Goal: Information Seeking & Learning: Learn about a topic

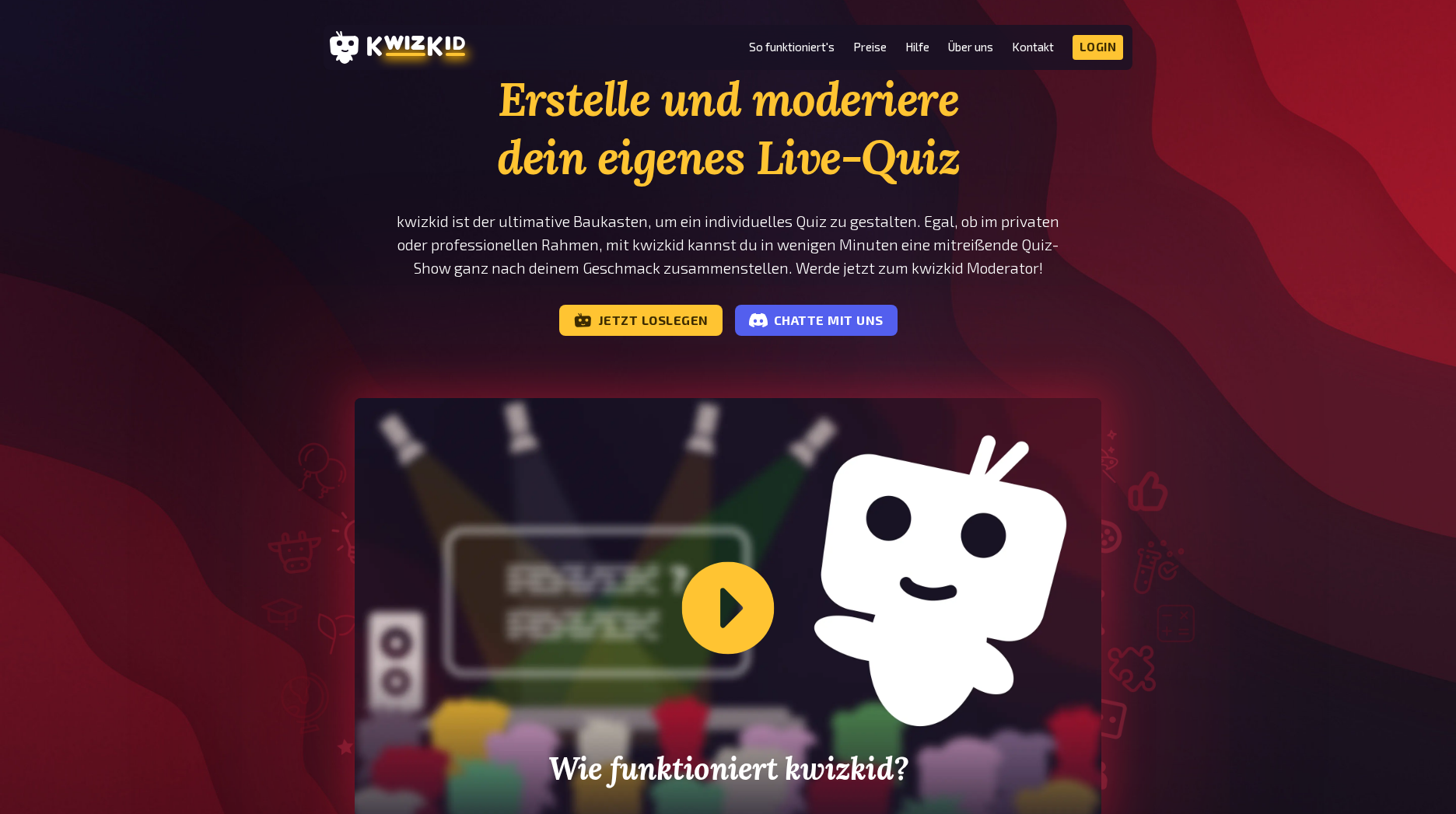
scroll to position [93, 0]
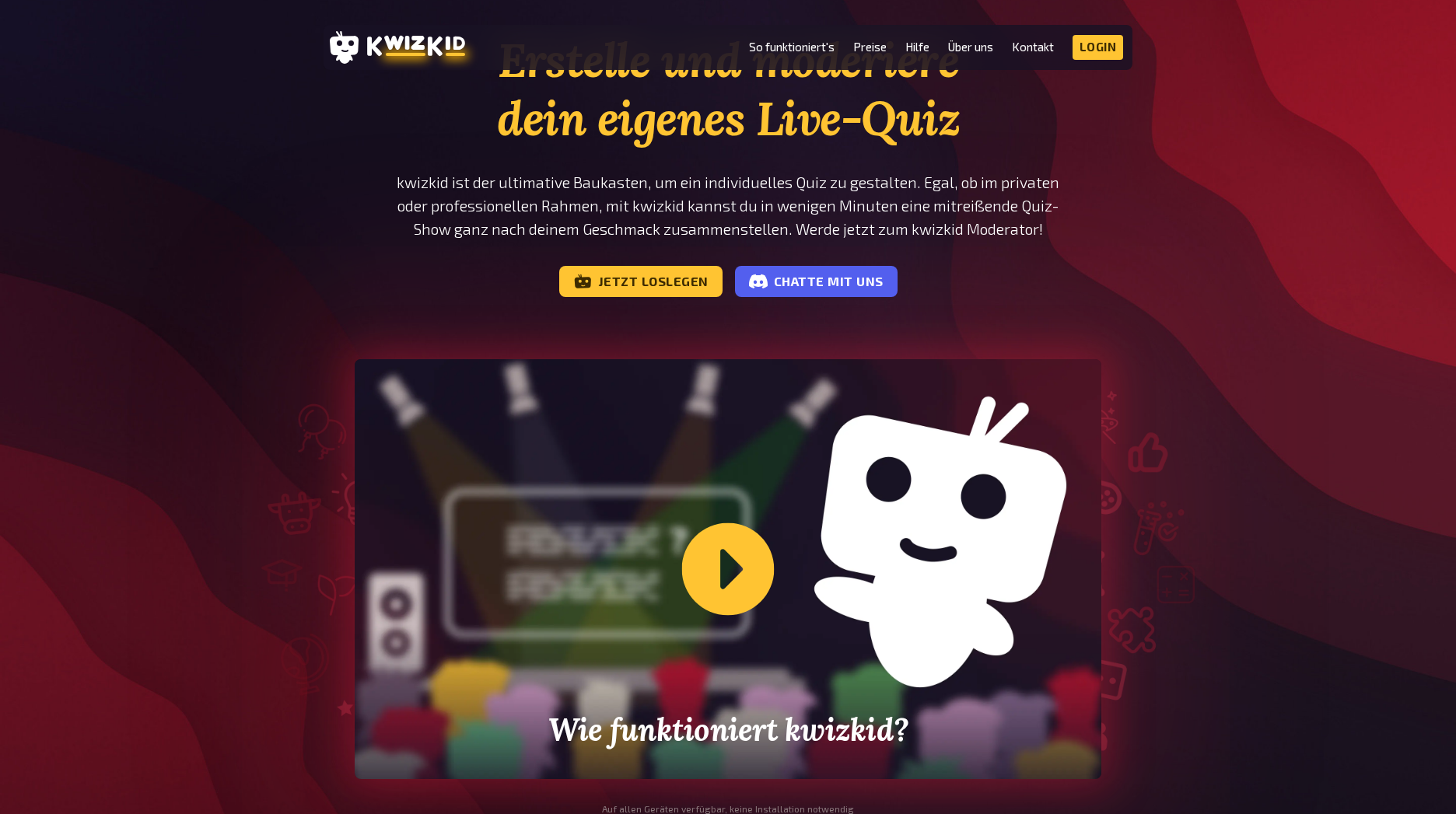
click at [704, 582] on div "Wie funktioniert kwizkid?" at bounding box center [728, 569] width 747 height 420
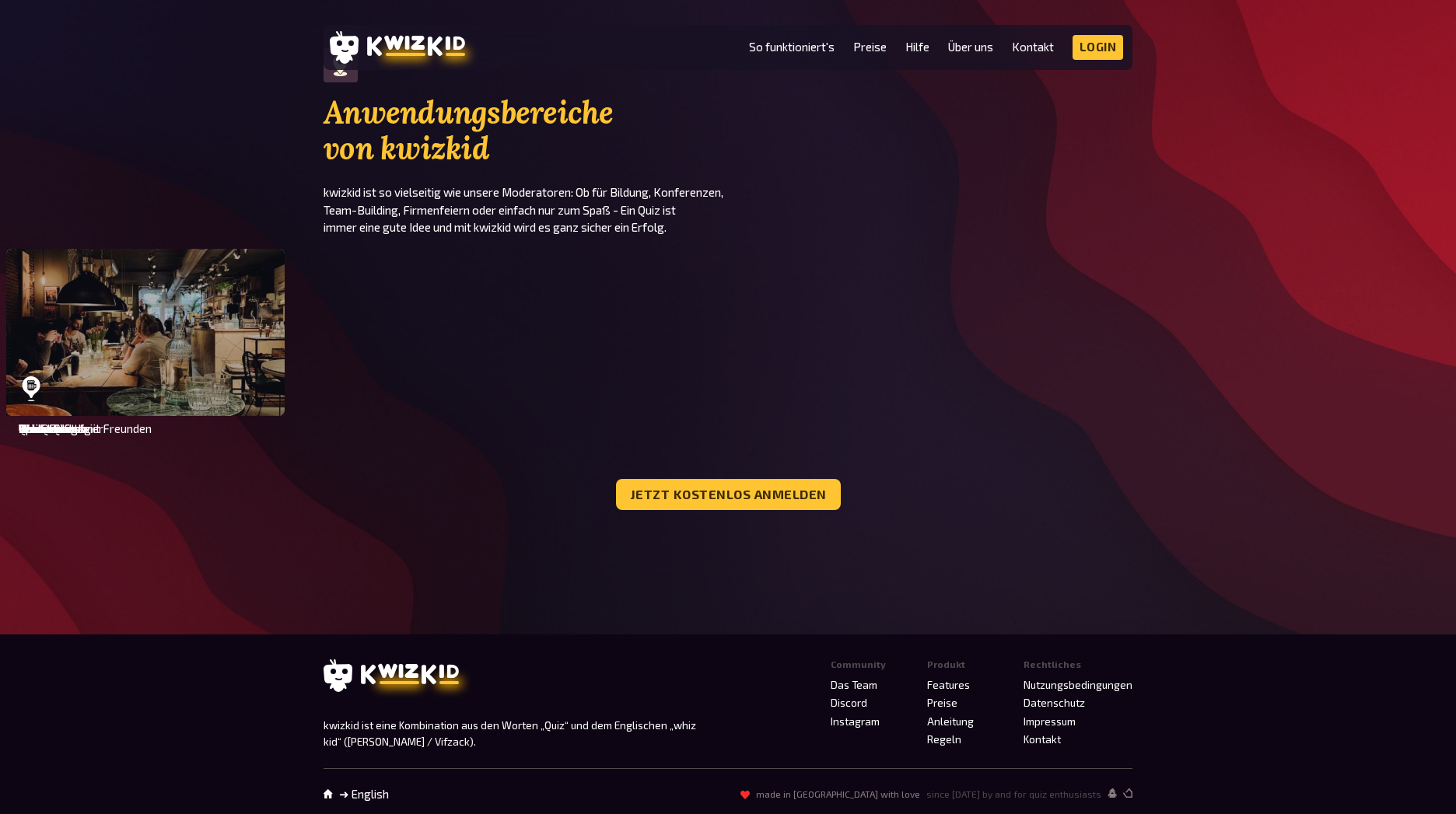
scroll to position [5400, 0]
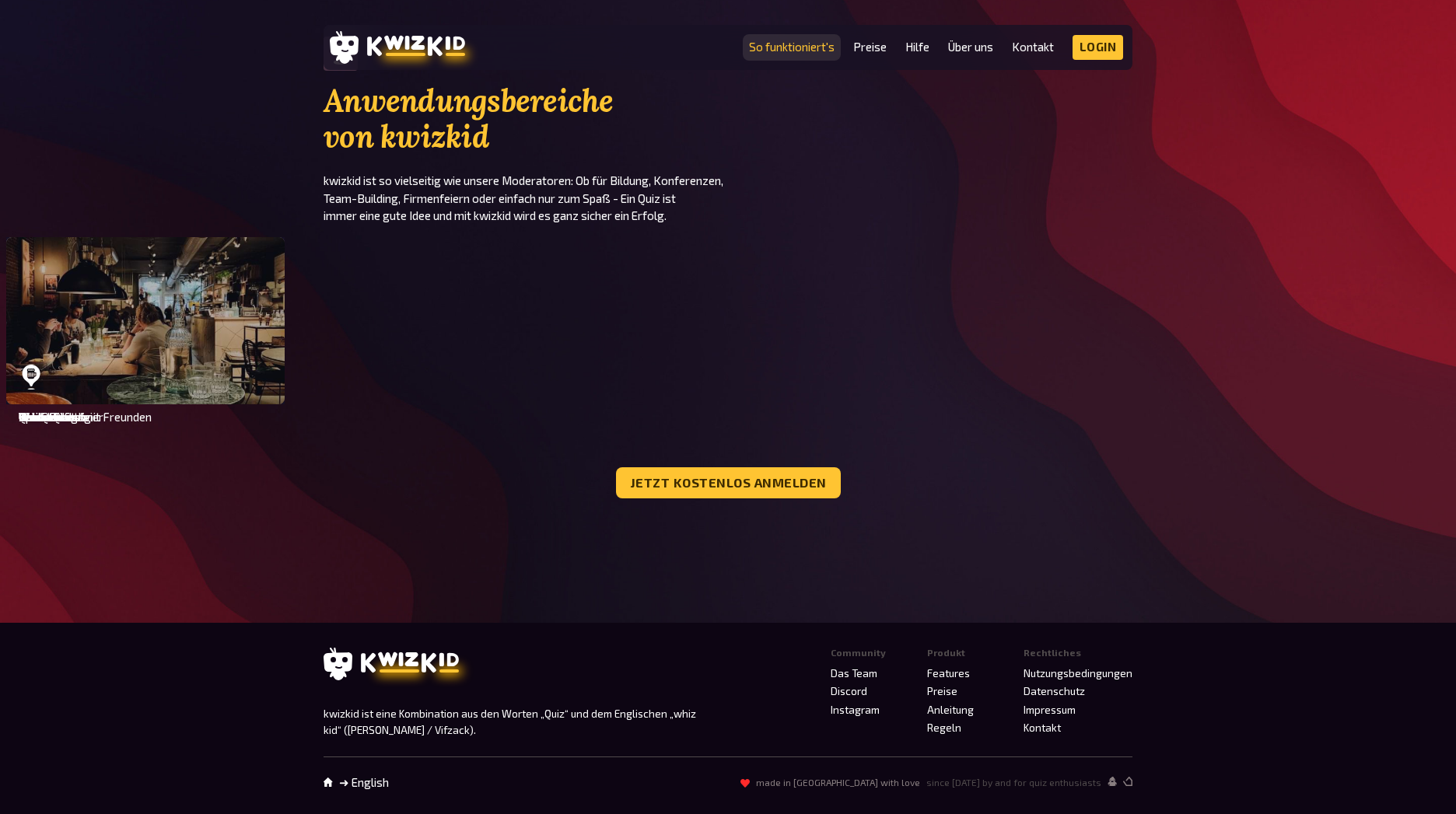
click at [810, 49] on link "So funktioniert's" at bounding box center [792, 47] width 86 height 13
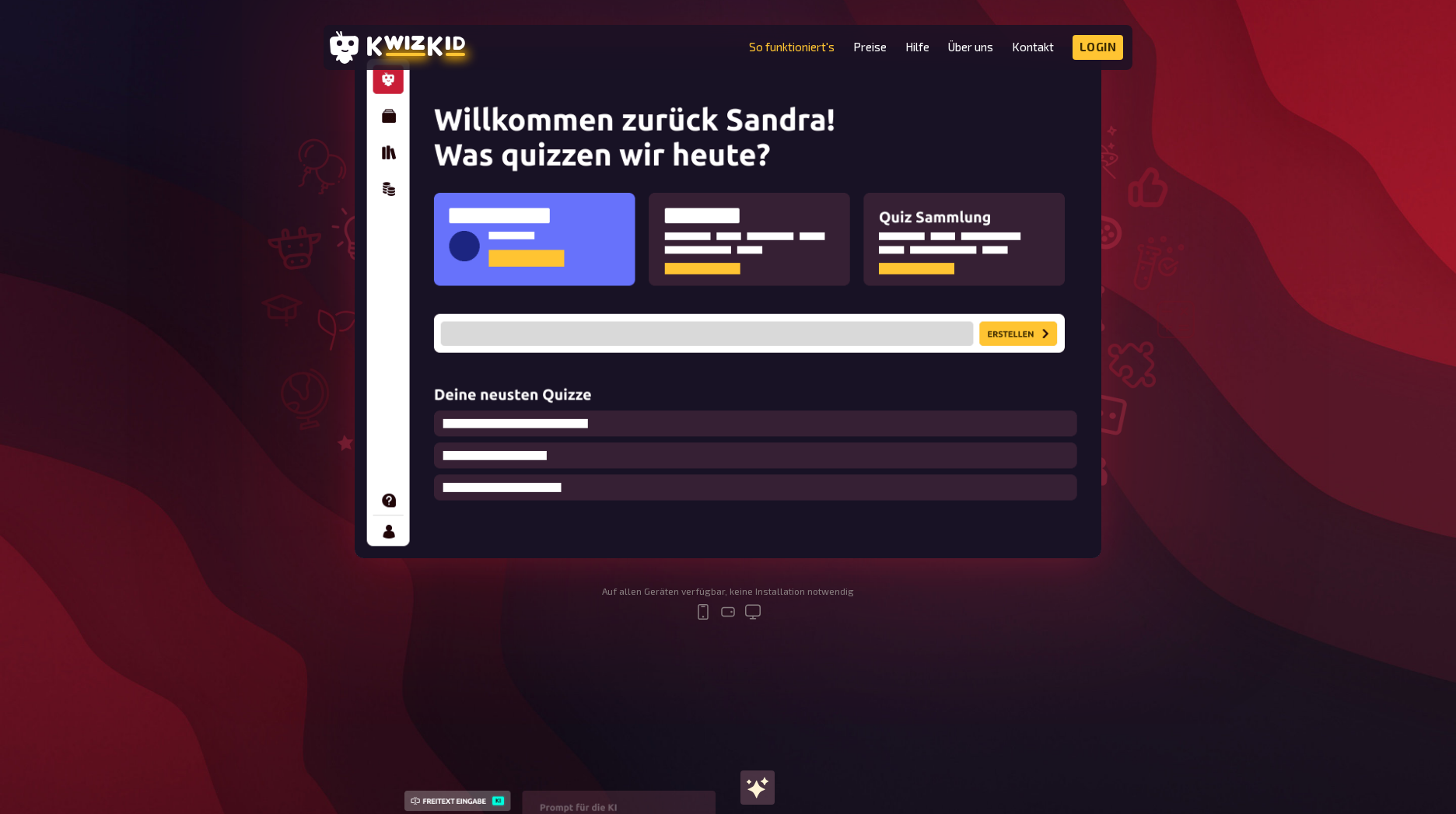
click at [714, 232] on img at bounding box center [728, 303] width 747 height 512
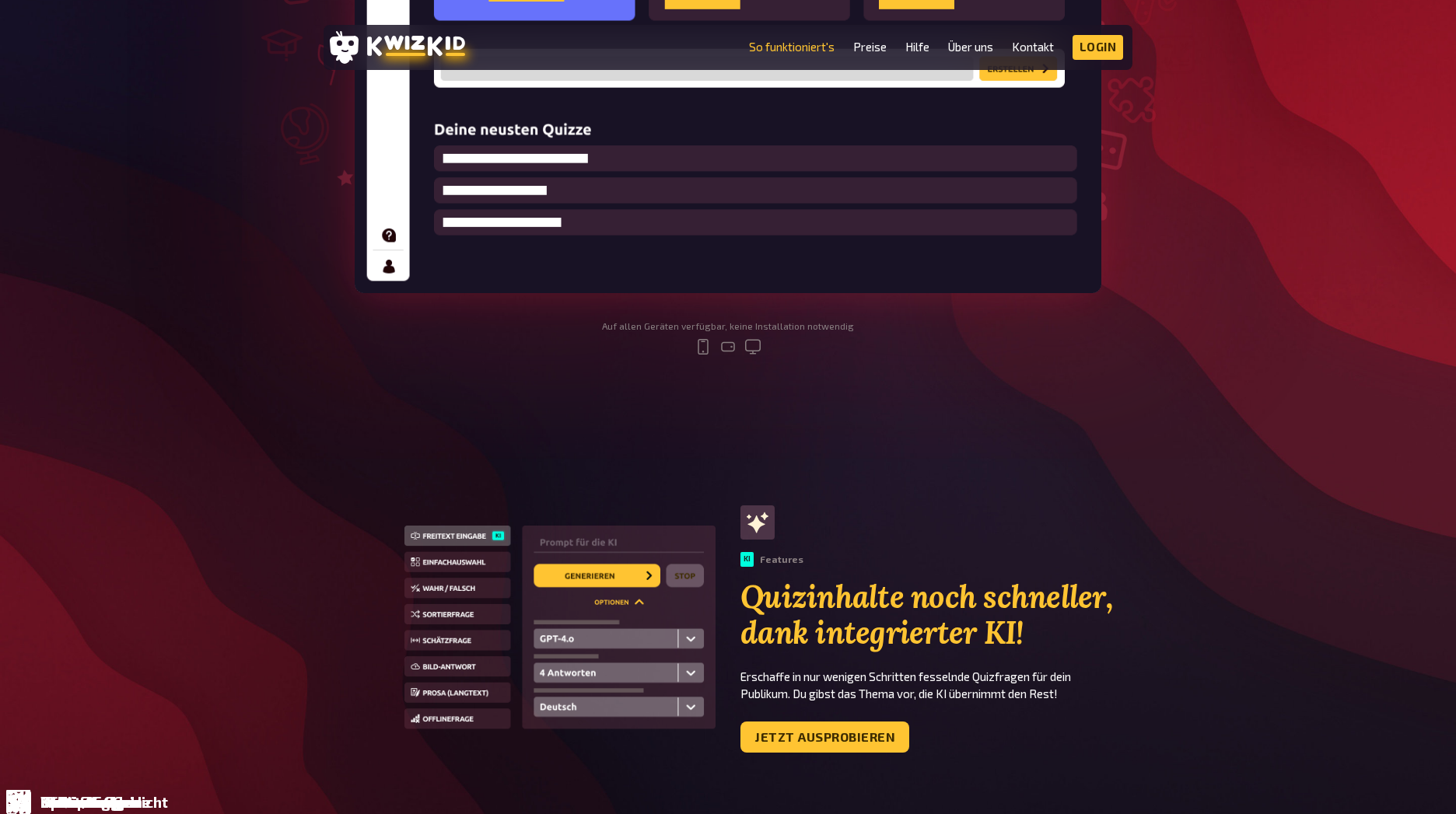
scroll to position [560, 0]
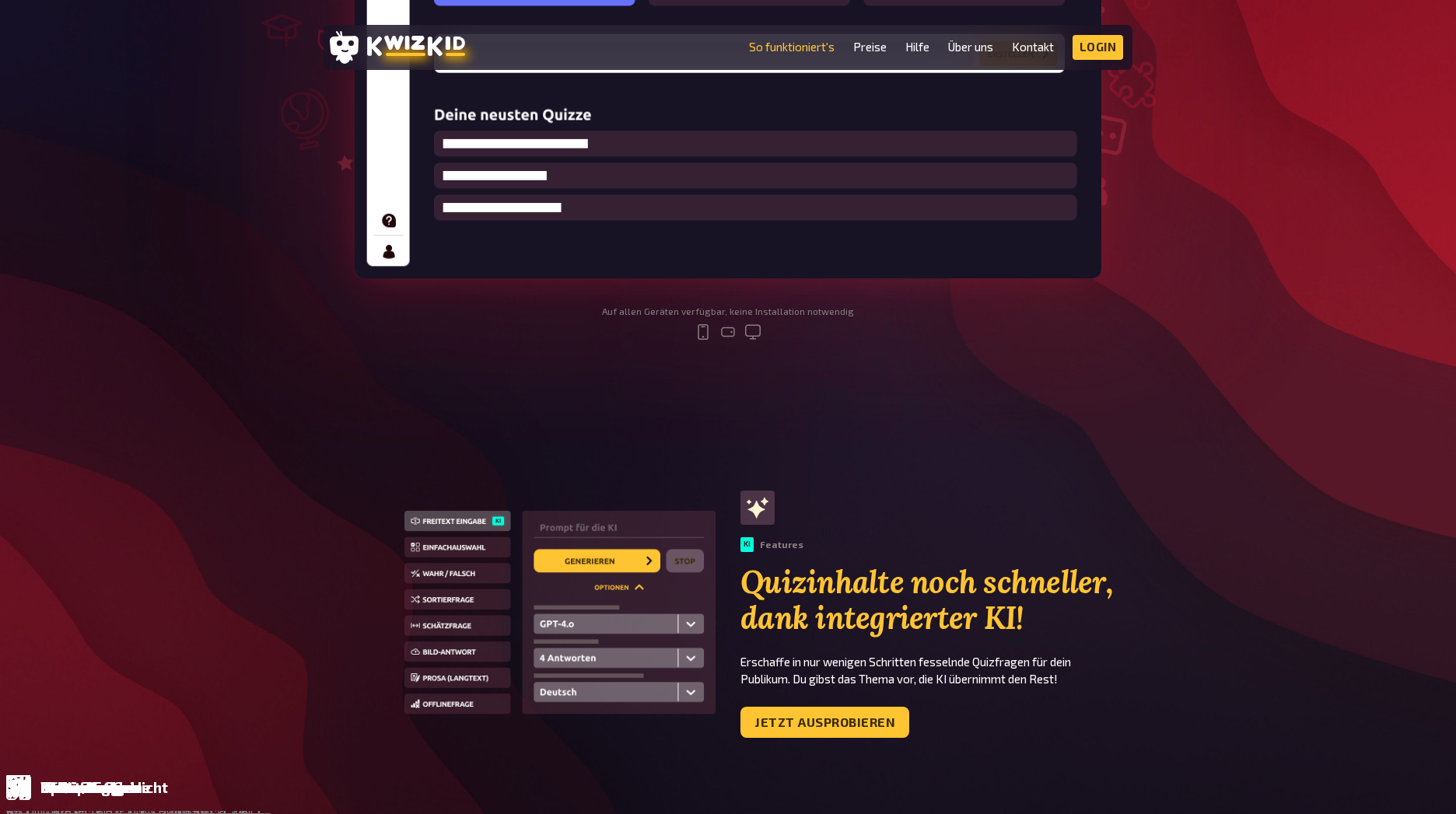
click at [491, 570] on img at bounding box center [561, 615] width 311 height 208
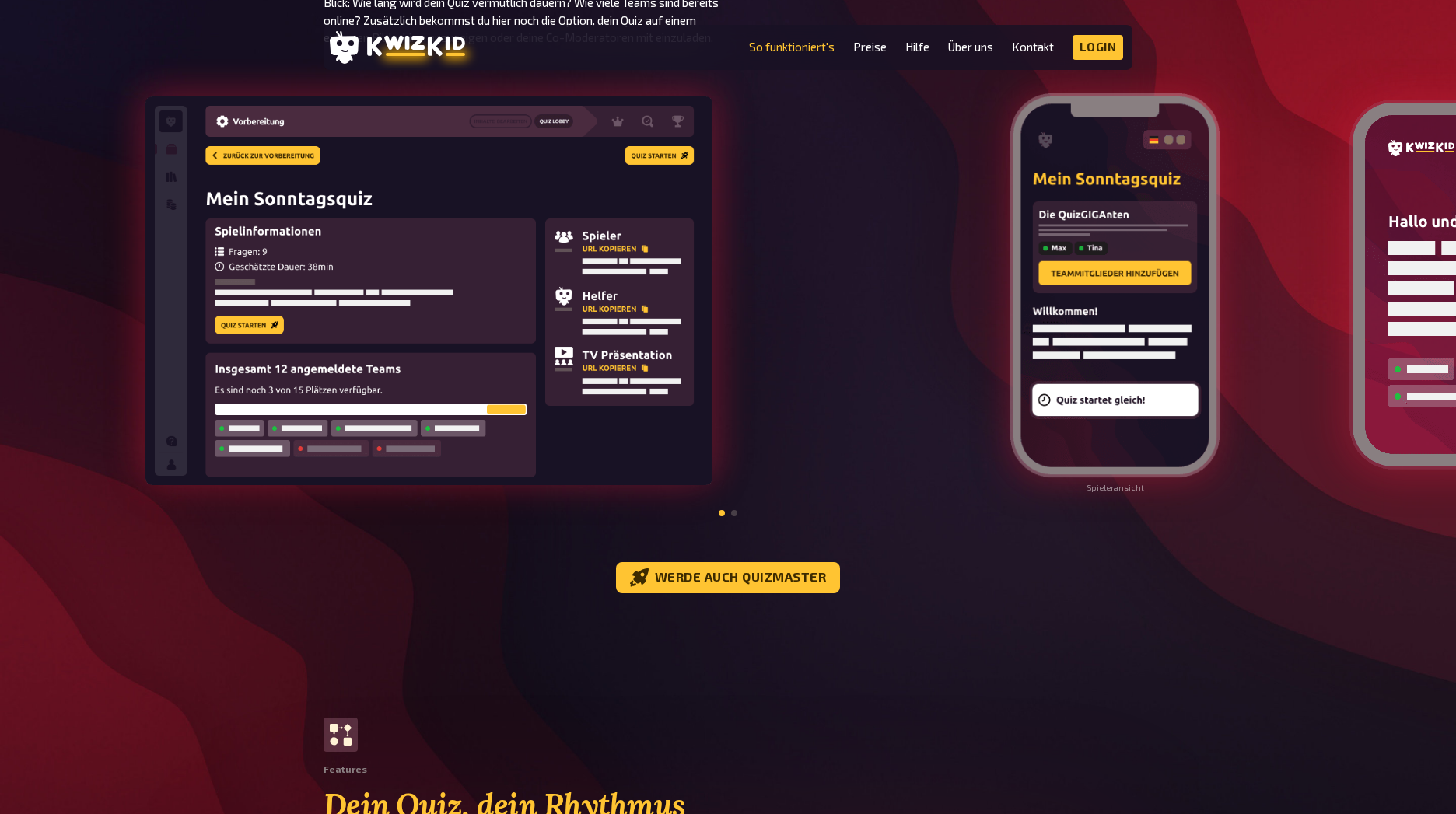
scroll to position [1773, 0]
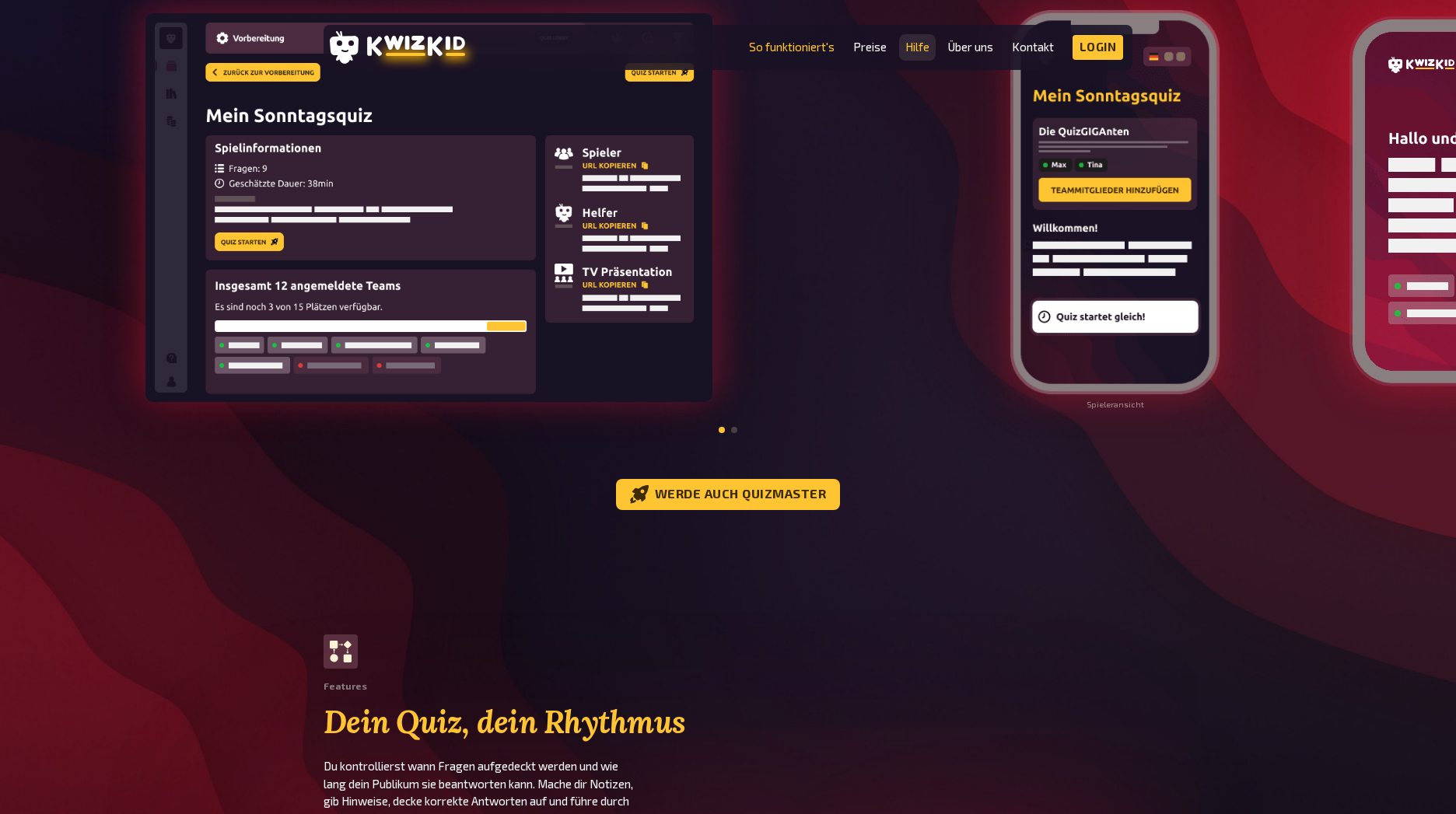
click at [917, 49] on link "Hilfe" at bounding box center [918, 47] width 24 height 13
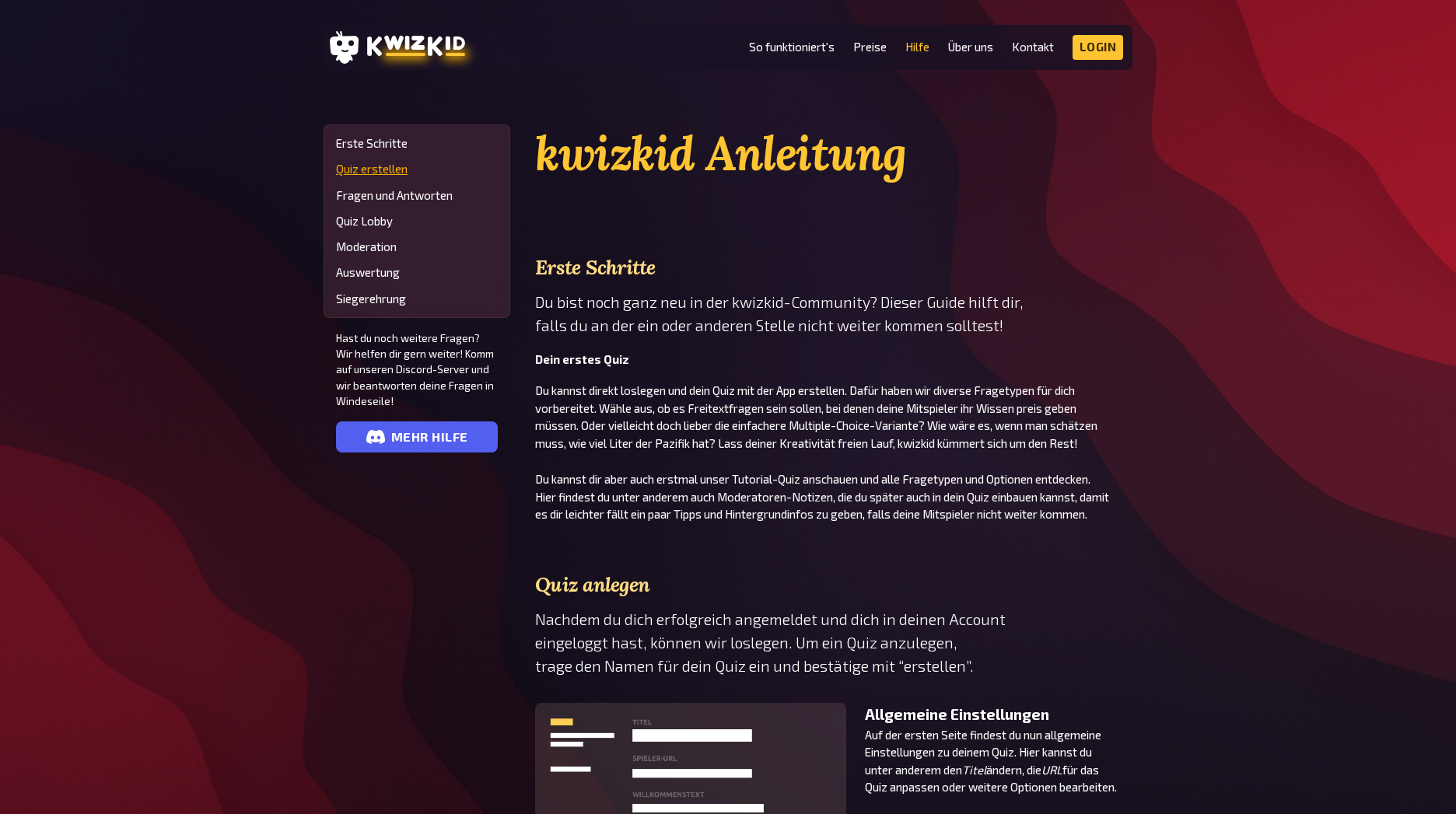
click at [384, 172] on link "Quiz erstellen" at bounding box center [416, 169] width 162 height 13
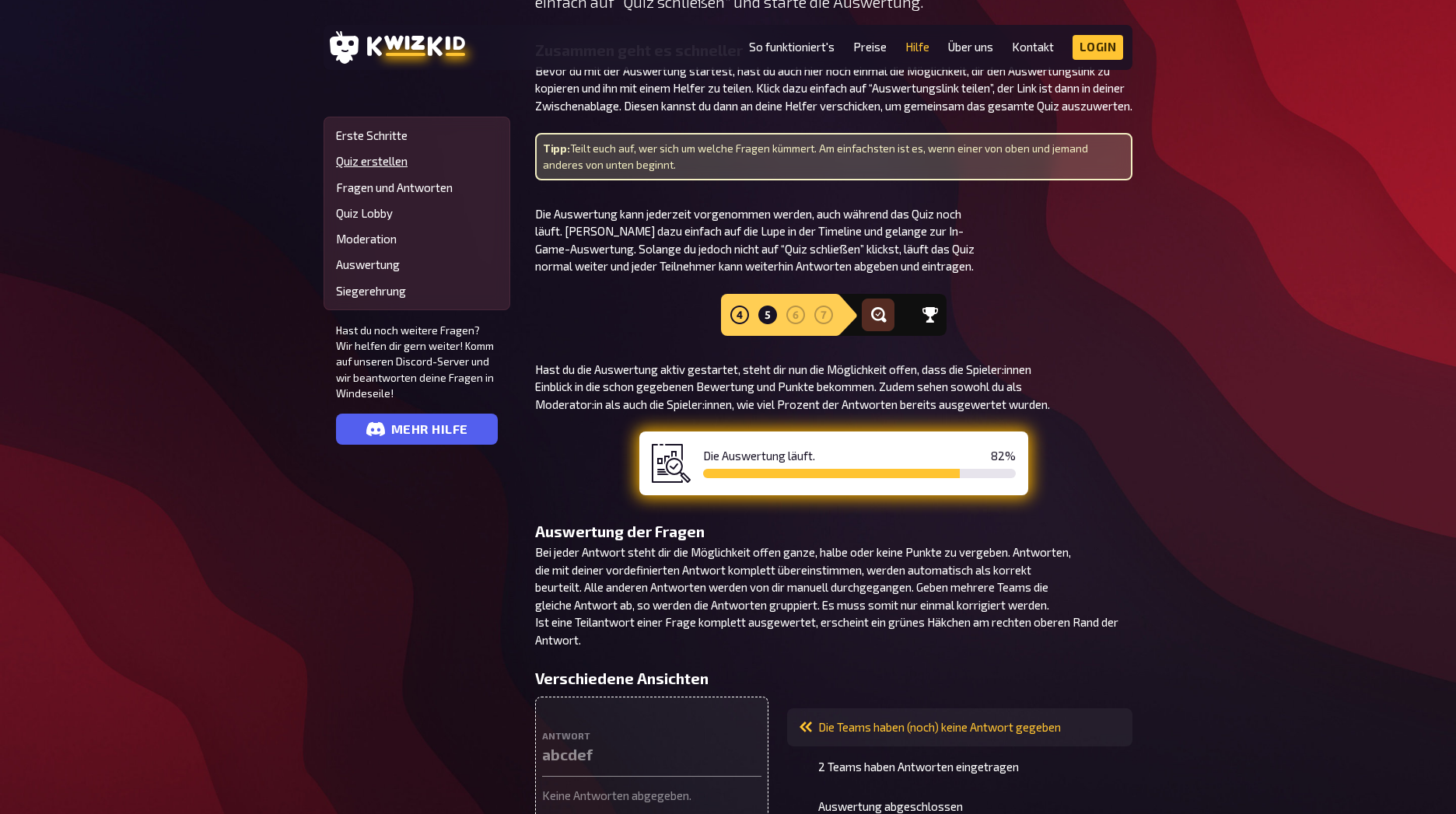
scroll to position [4003, 0]
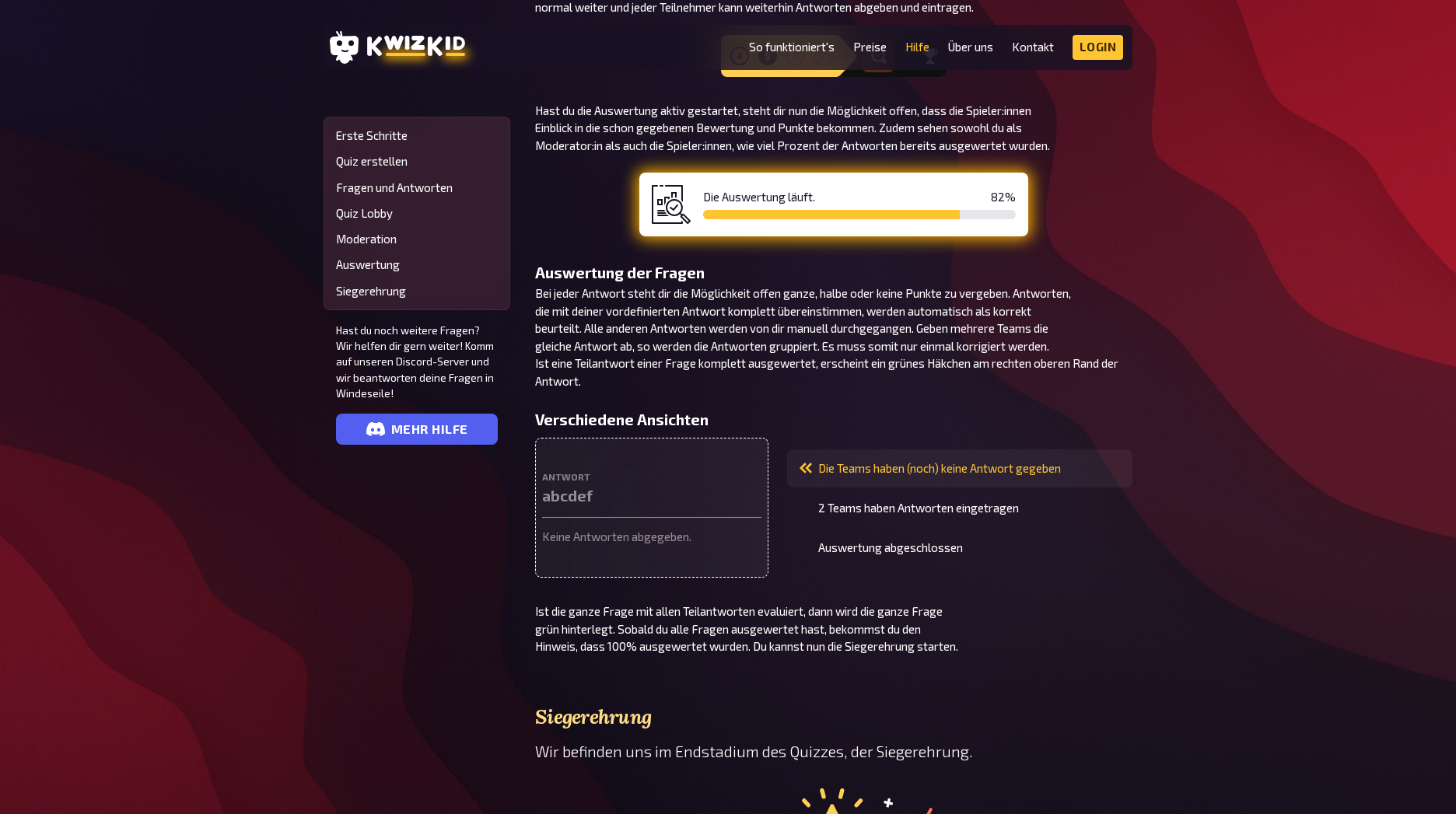
click at [553, 488] on div "abcdef" at bounding box center [652, 503] width 220 height 30
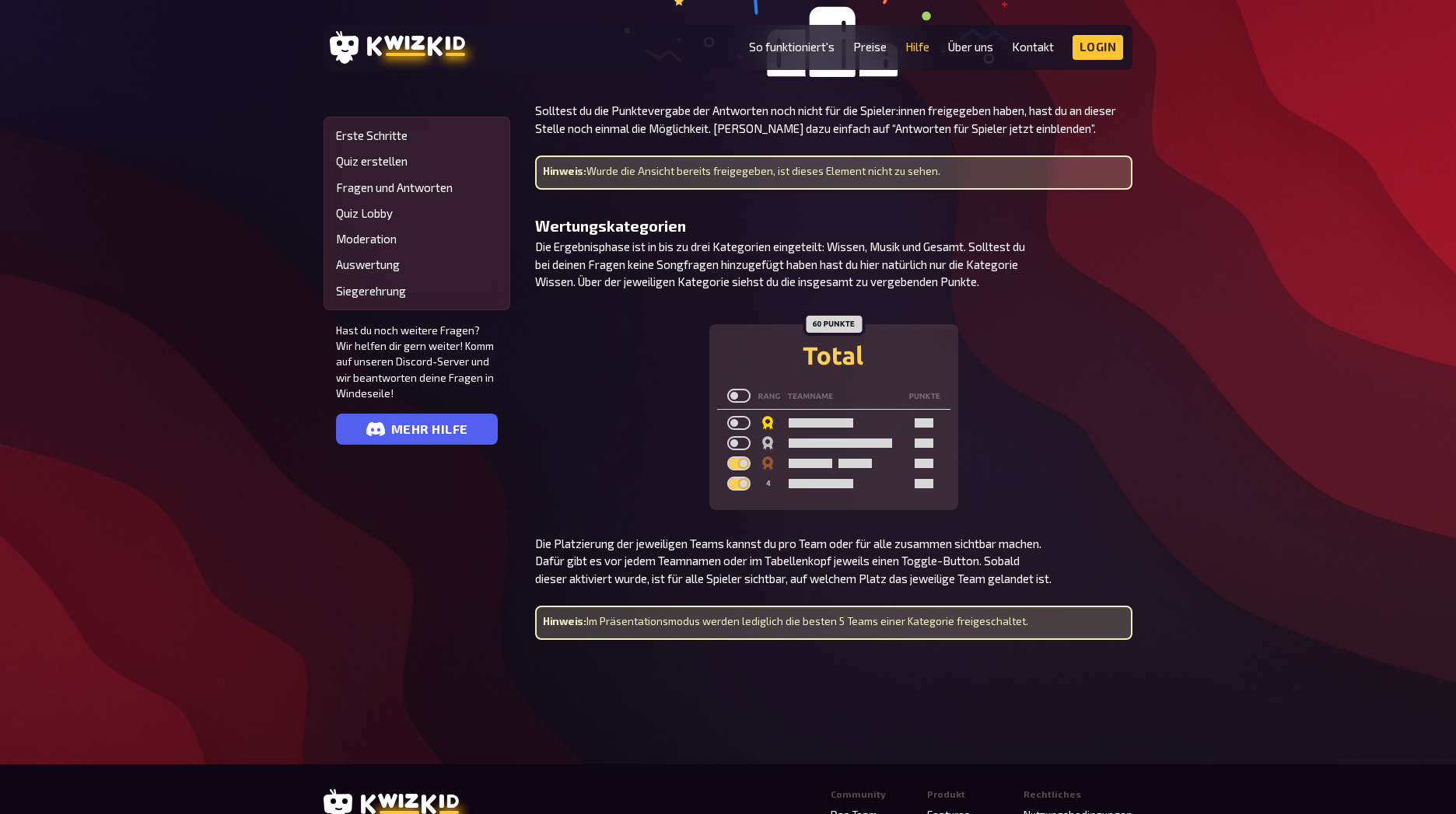
scroll to position [4973, 0]
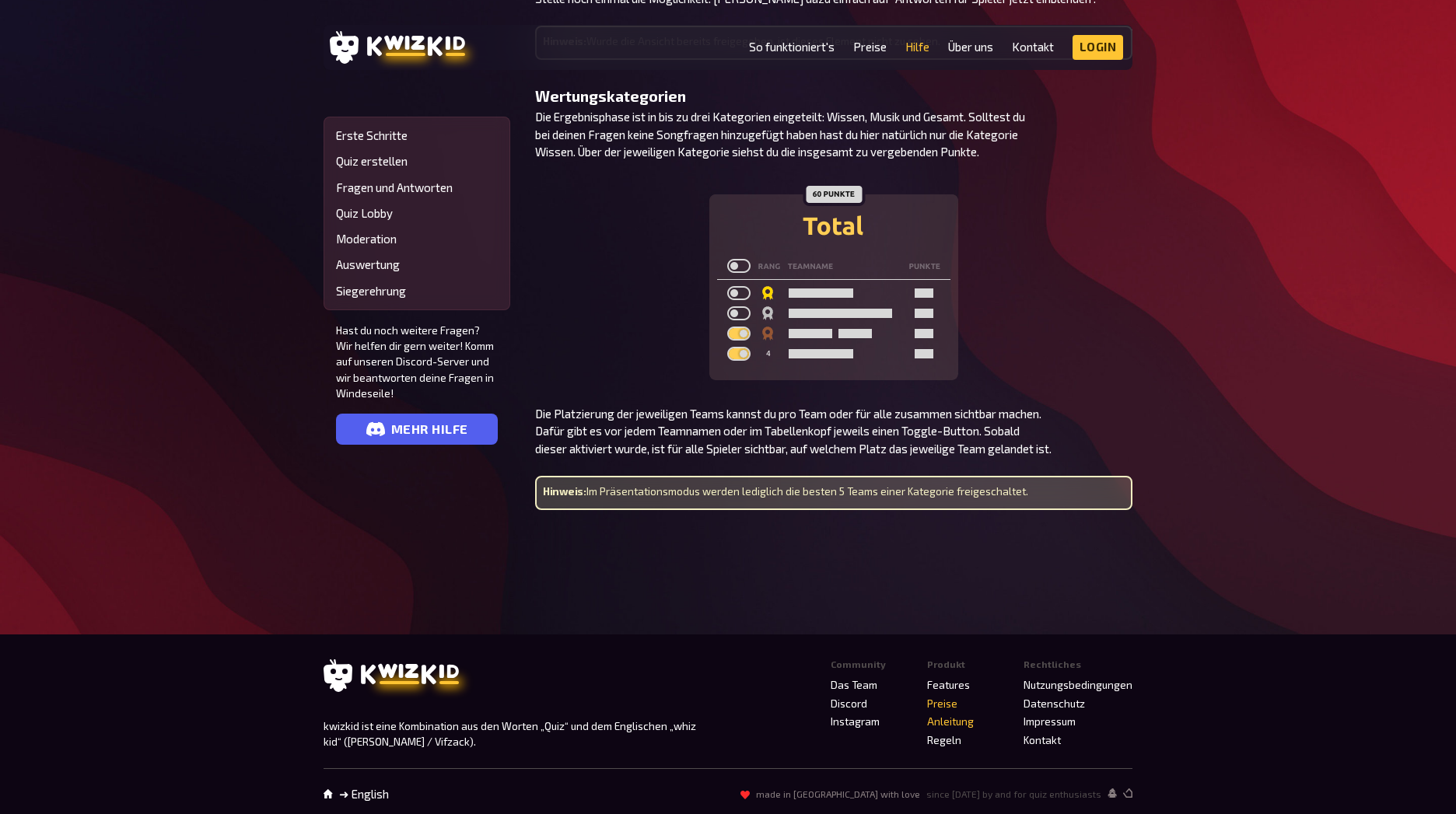
click at [952, 697] on link "Preise" at bounding box center [942, 703] width 30 height 12
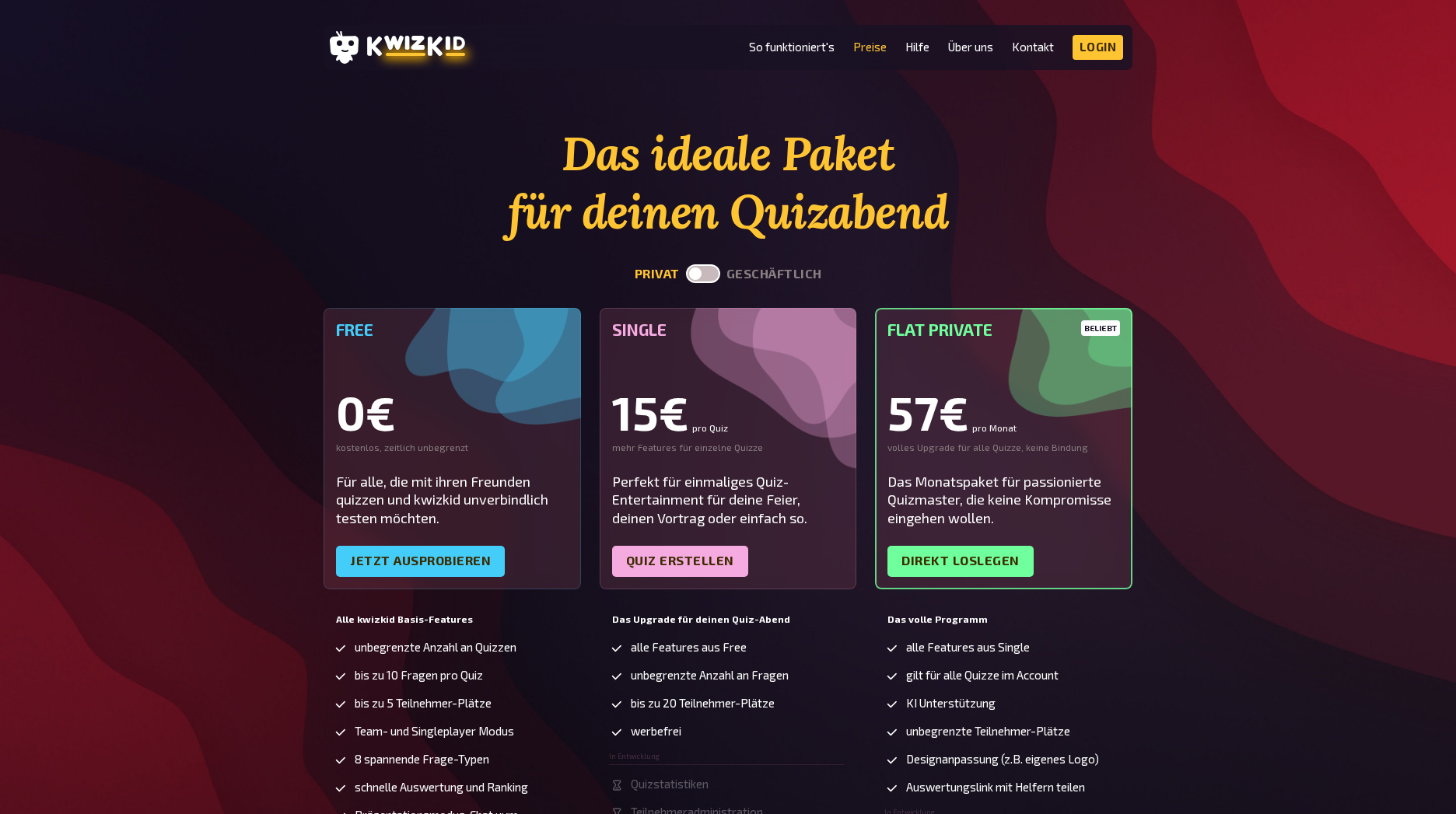
click at [705, 276] on label at bounding box center [703, 274] width 35 height 19
click at [686, 265] on input "checkbox" at bounding box center [685, 264] width 1 height 1
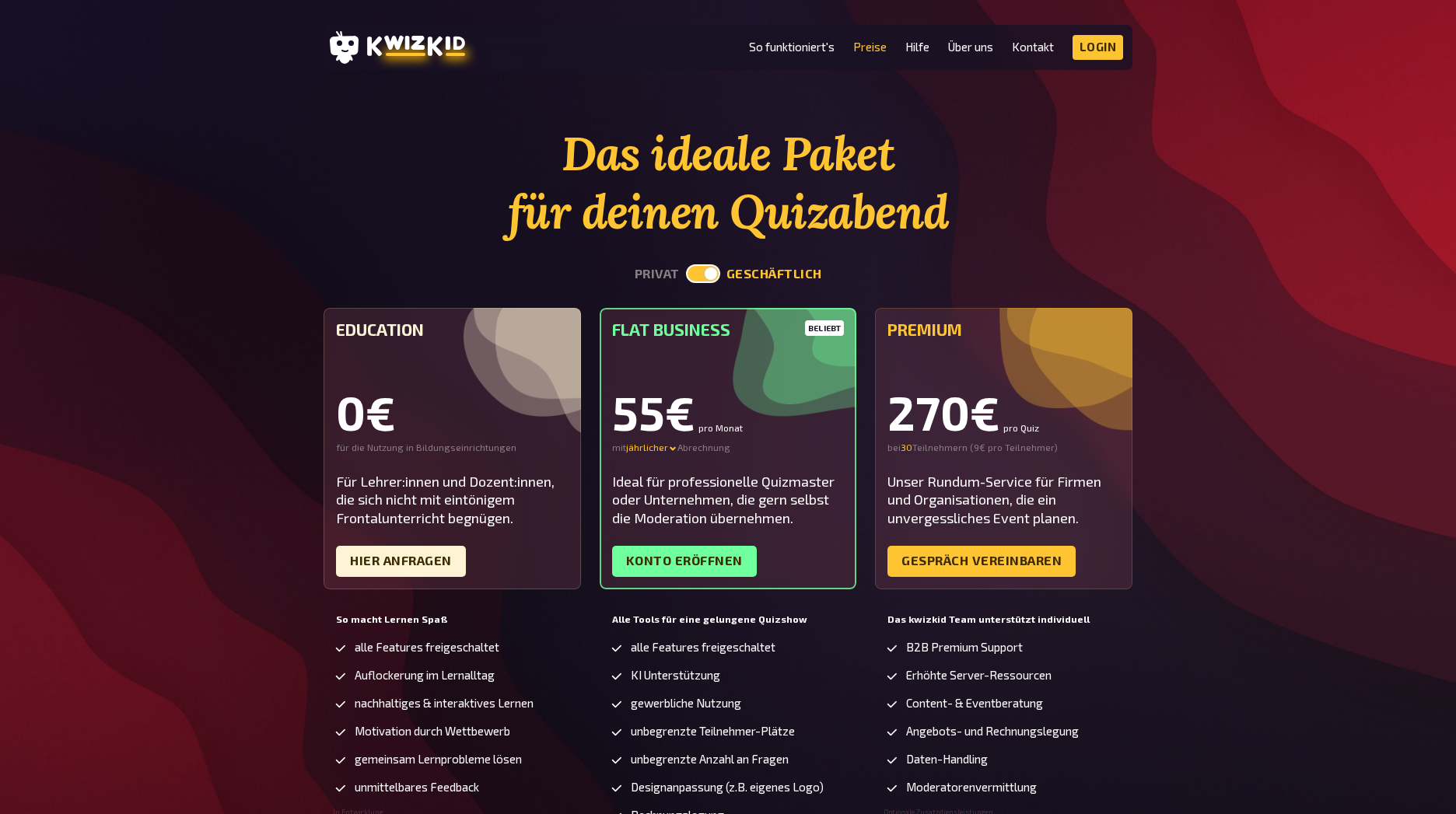
click at [705, 276] on label at bounding box center [703, 274] width 35 height 19
click at [686, 265] on input "checkbox" at bounding box center [685, 264] width 1 height 1
checkbox input "false"
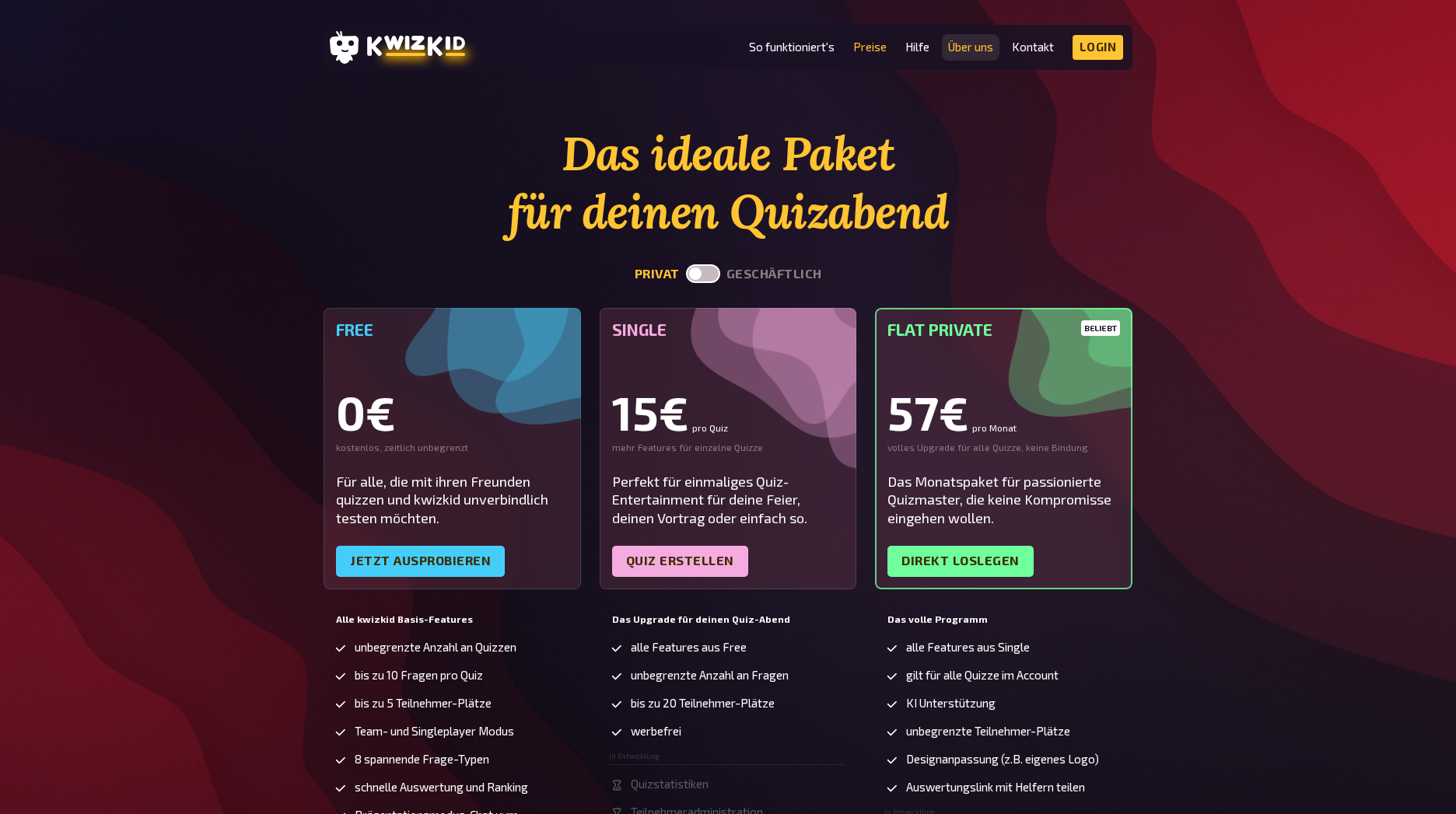
click at [956, 49] on link "Über uns" at bounding box center [971, 47] width 45 height 13
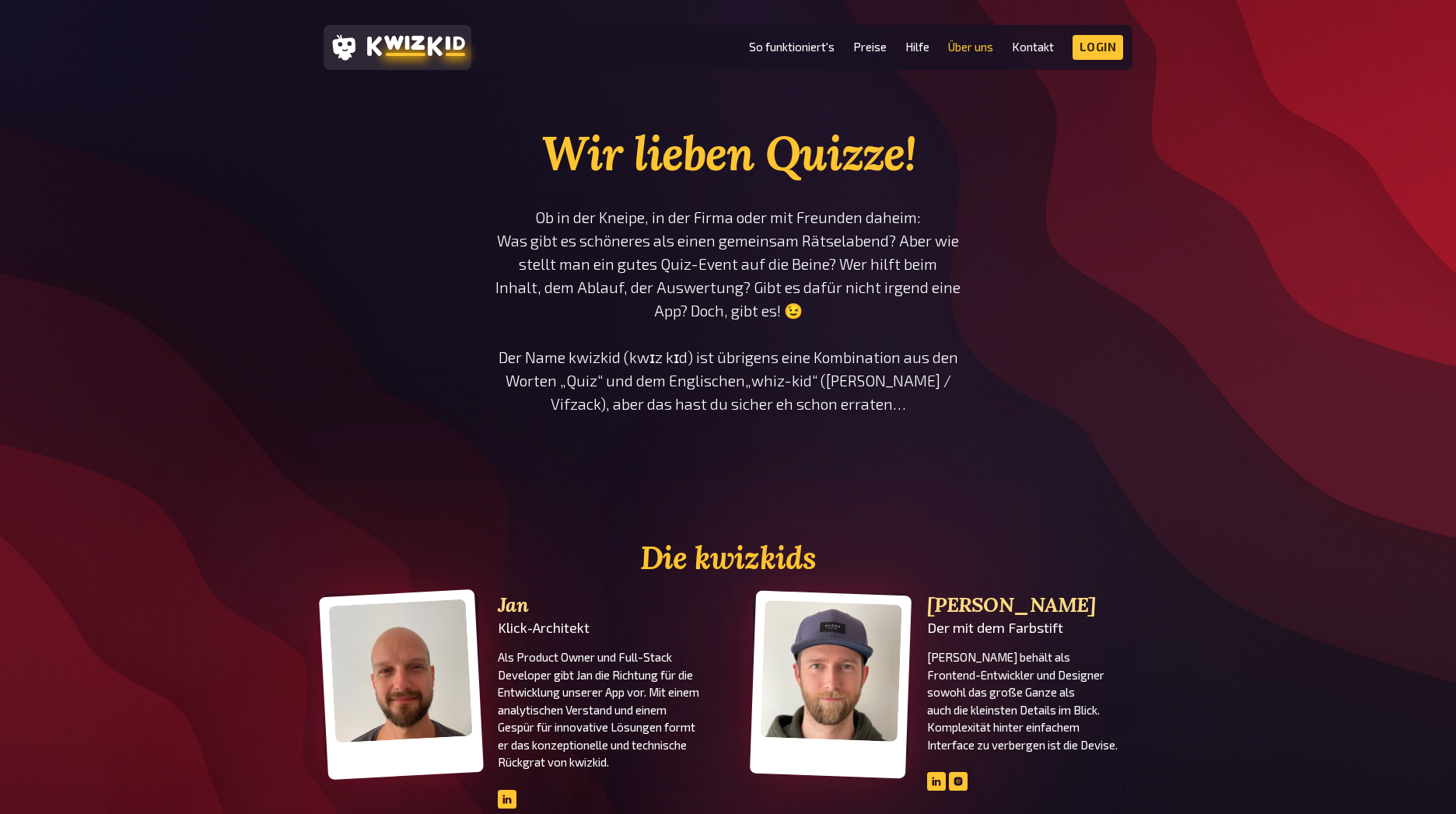
click at [430, 52] on icon at bounding box center [415, 45] width 98 height 20
